Goal: Navigation & Orientation: Find specific page/section

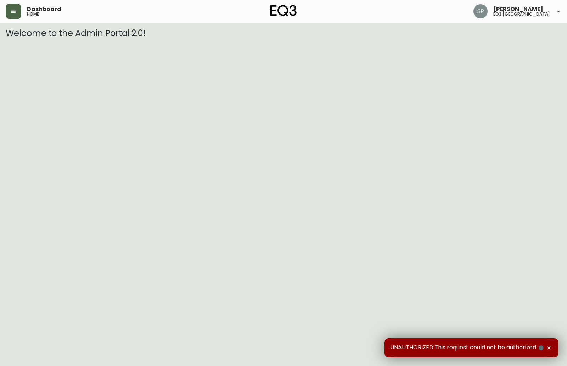
click at [19, 14] on button "button" at bounding box center [14, 12] width 16 height 16
